Goal: Navigation & Orientation: Find specific page/section

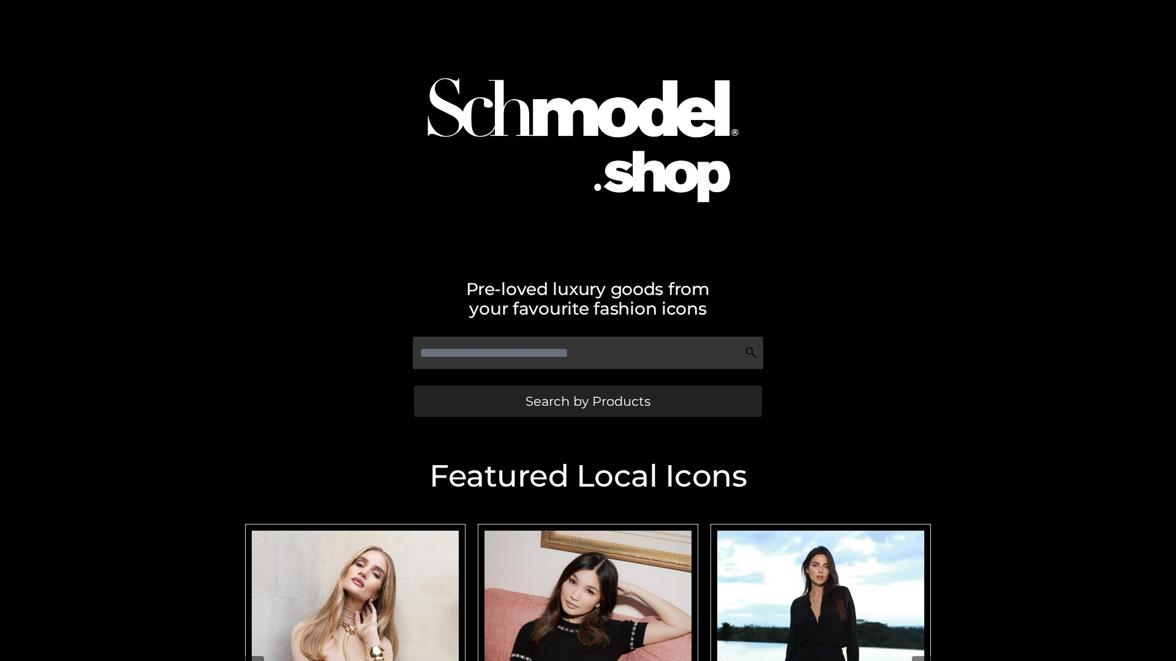
click at [587, 401] on span "Search by Products" at bounding box center [587, 401] width 125 height 13
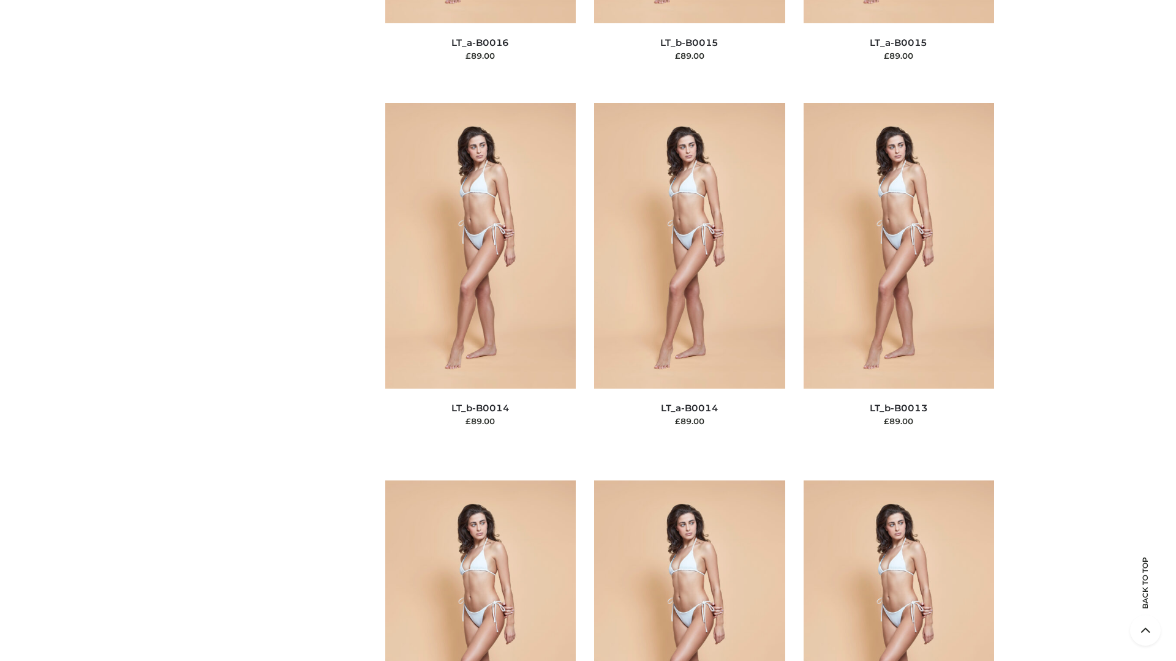
scroll to position [4356, 0]
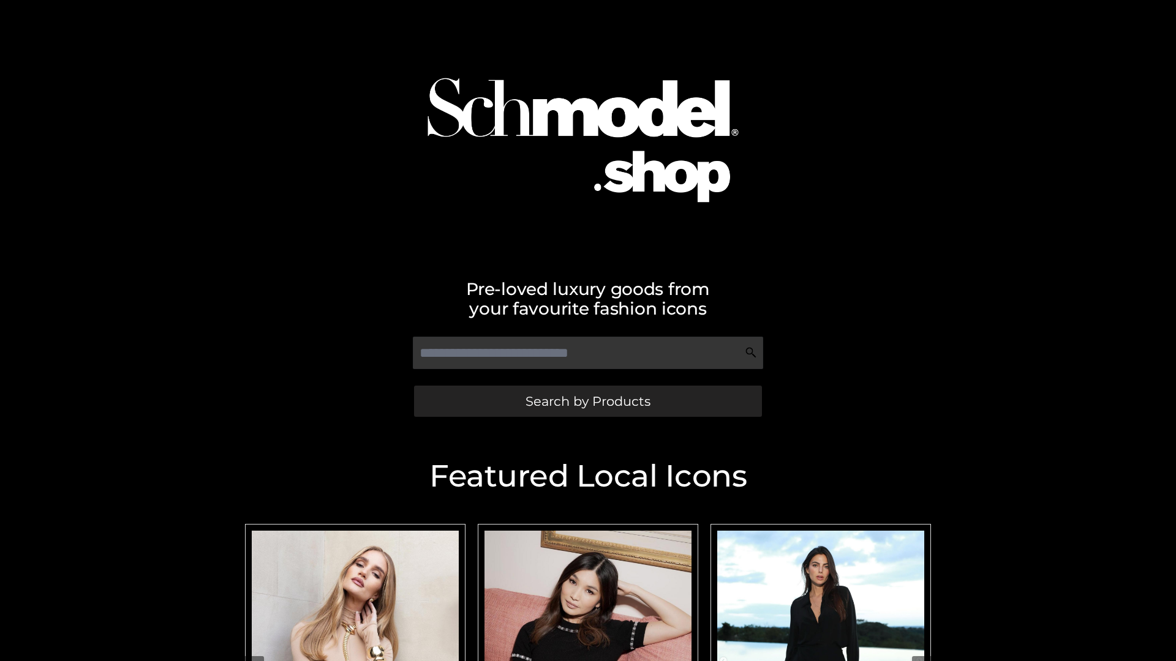
click at [587, 401] on span "Search by Products" at bounding box center [587, 401] width 125 height 13
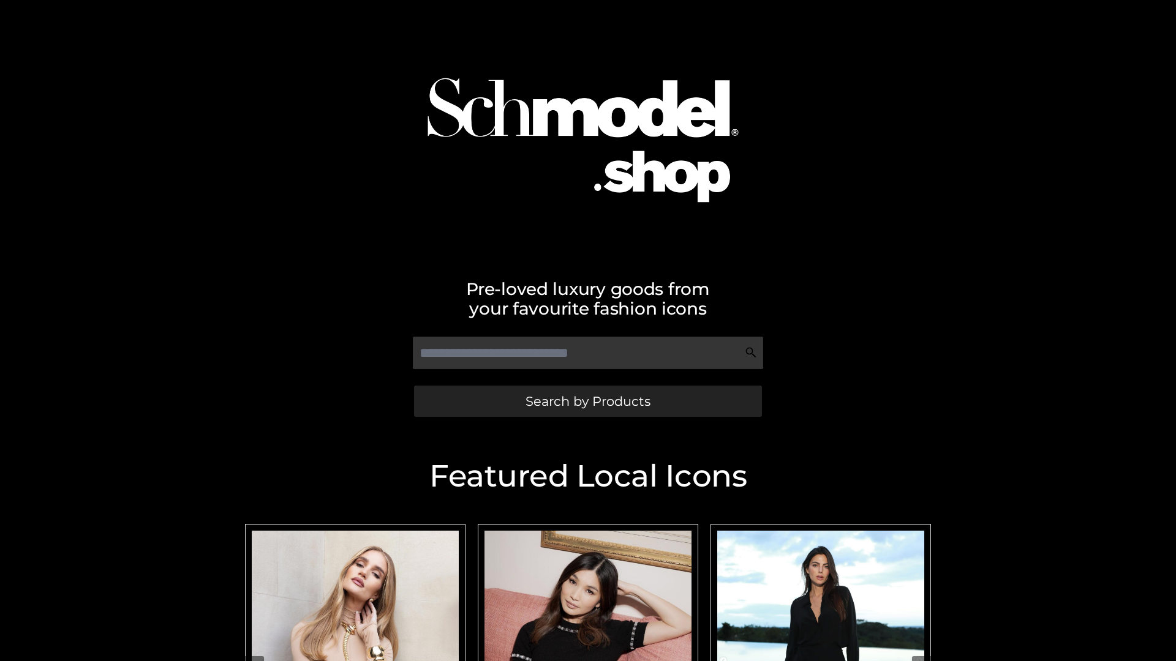
click at [587, 401] on span "Search by Products" at bounding box center [587, 401] width 125 height 13
